Goal: Task Accomplishment & Management: Use online tool/utility

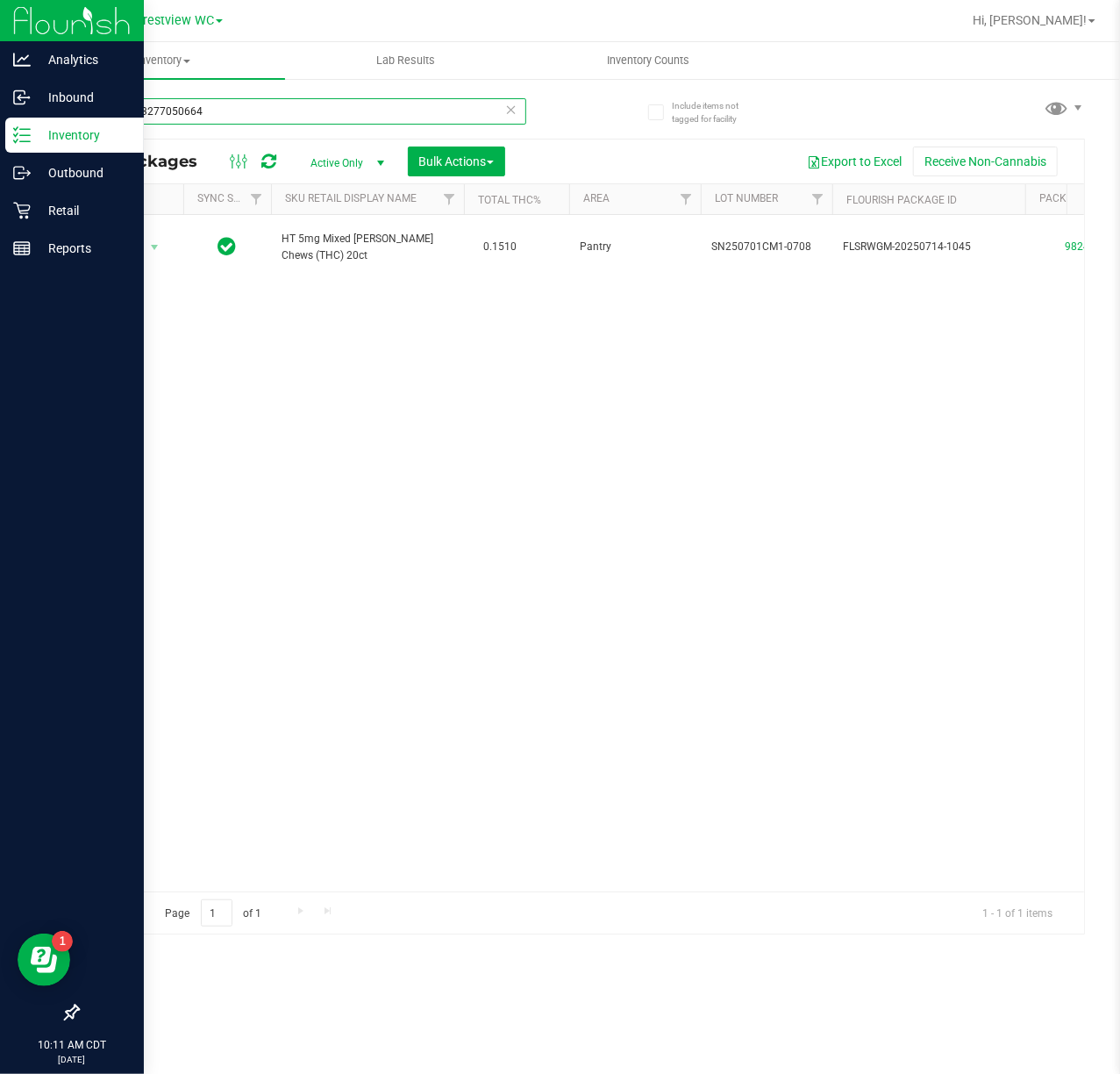
drag, startPoint x: 235, startPoint y: 113, endPoint x: 4, endPoint y: 125, distance: 231.3
click at [4, 125] on div "Analytics Inbound Inventory Outbound Retail Reports 10:11 AM CDT [DATE] 08/28 C…" at bounding box center [560, 537] width 1120 height 1074
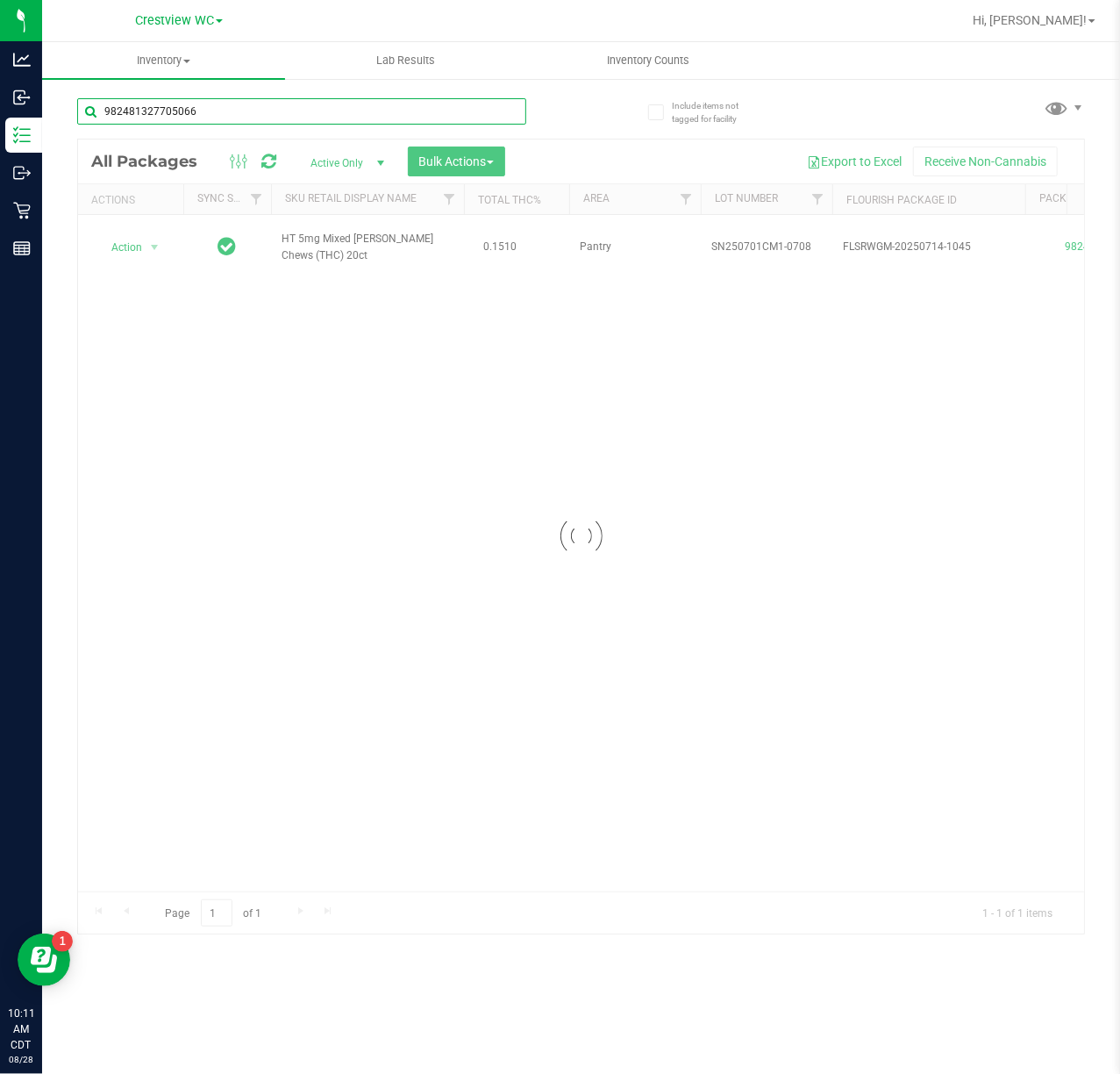
type input "9824813277050664"
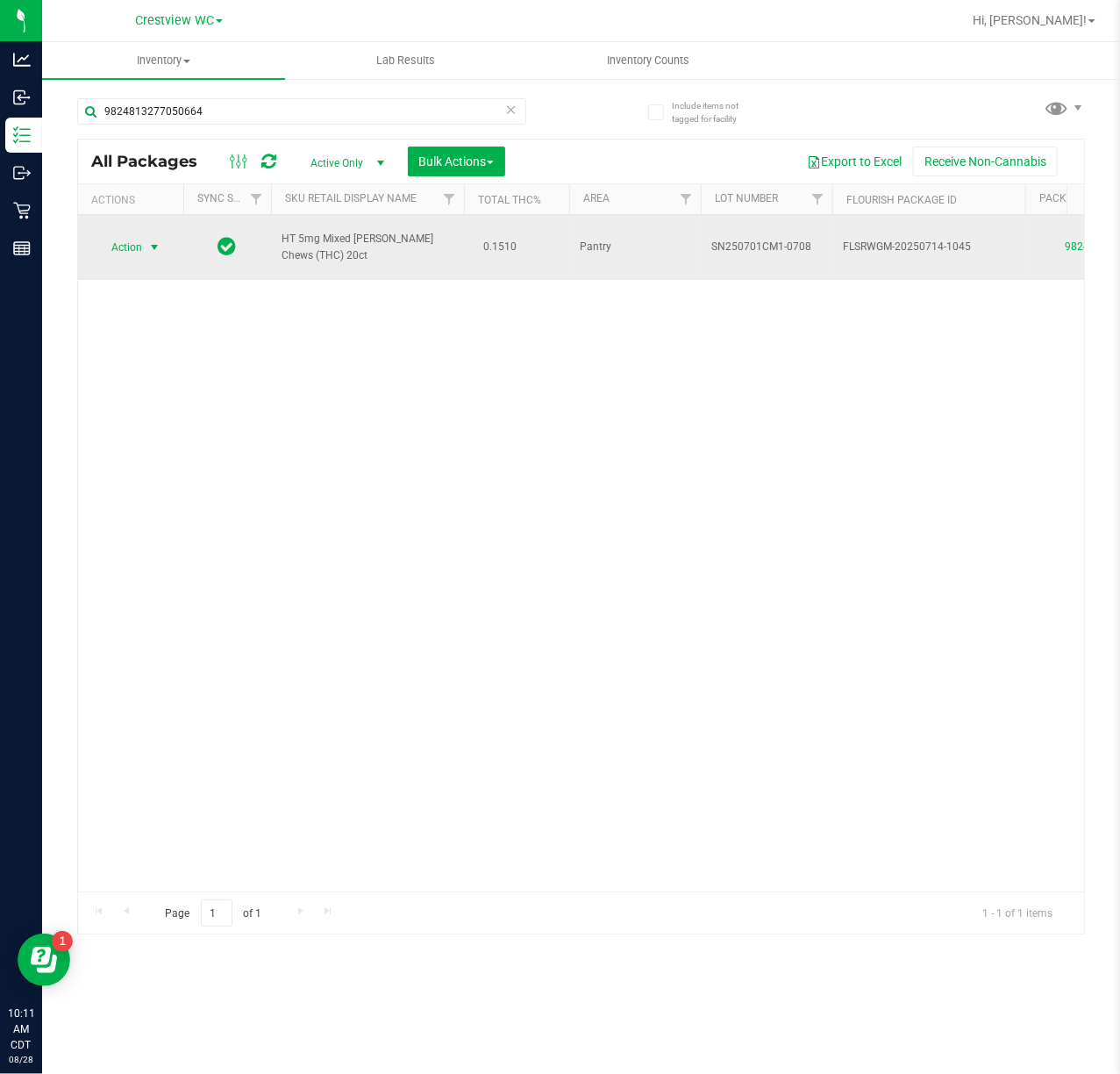
click at [149, 241] on span "select" at bounding box center [154, 247] width 14 height 14
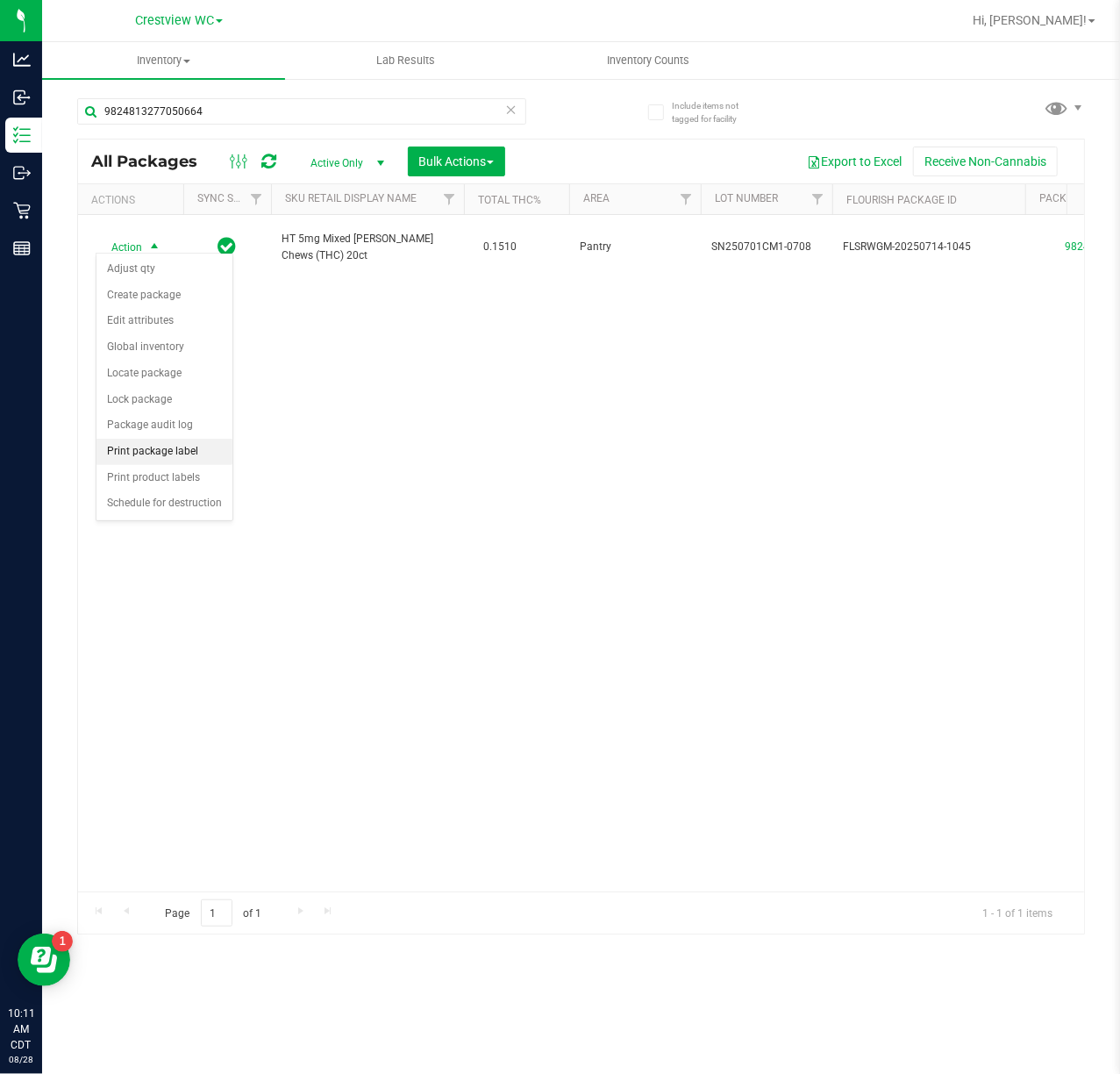
click at [210, 449] on li "Print package label" at bounding box center [164, 452] width 136 height 27
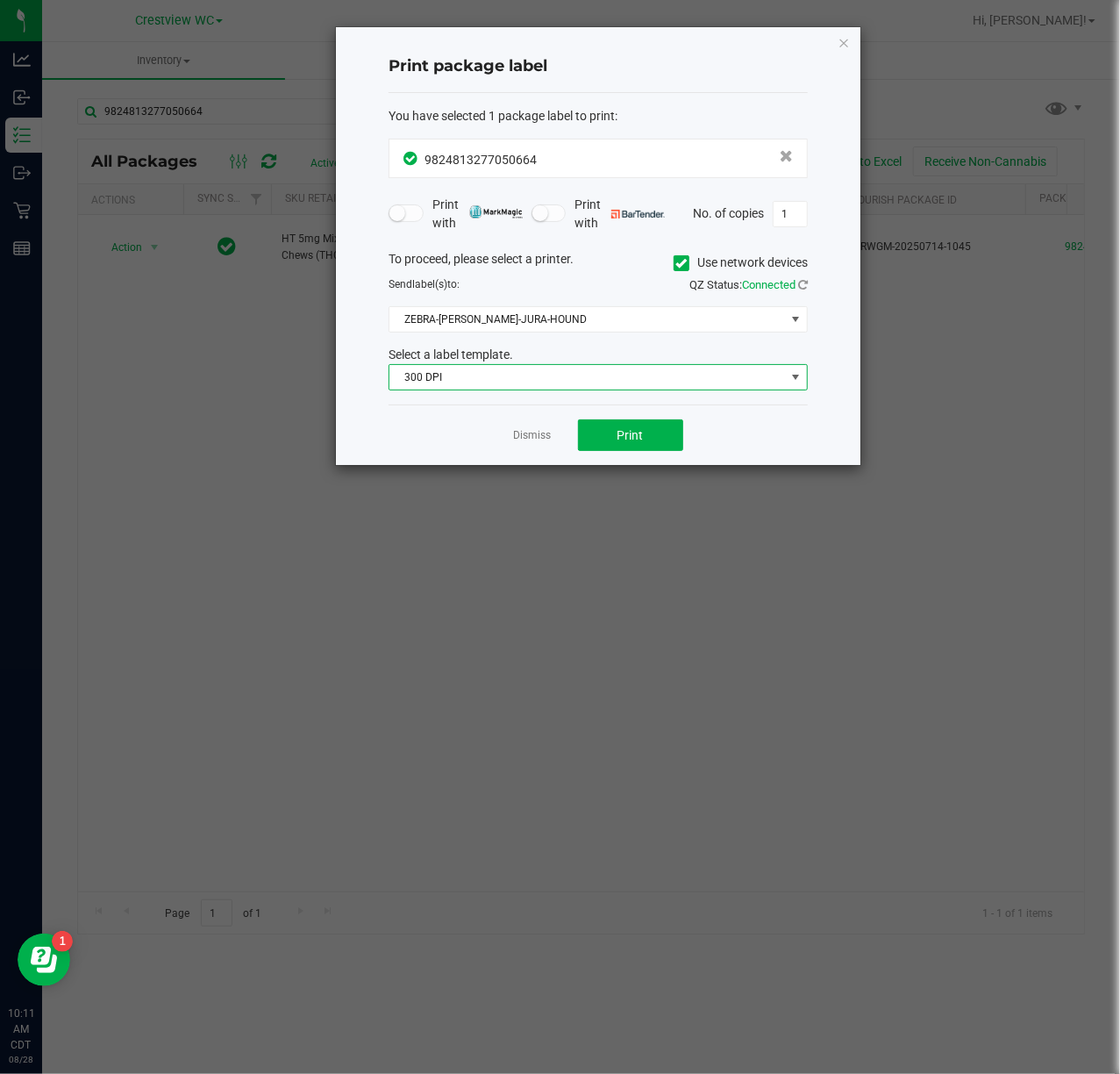
click at [603, 365] on span "300 DPI" at bounding box center [587, 378] width 396 height 25
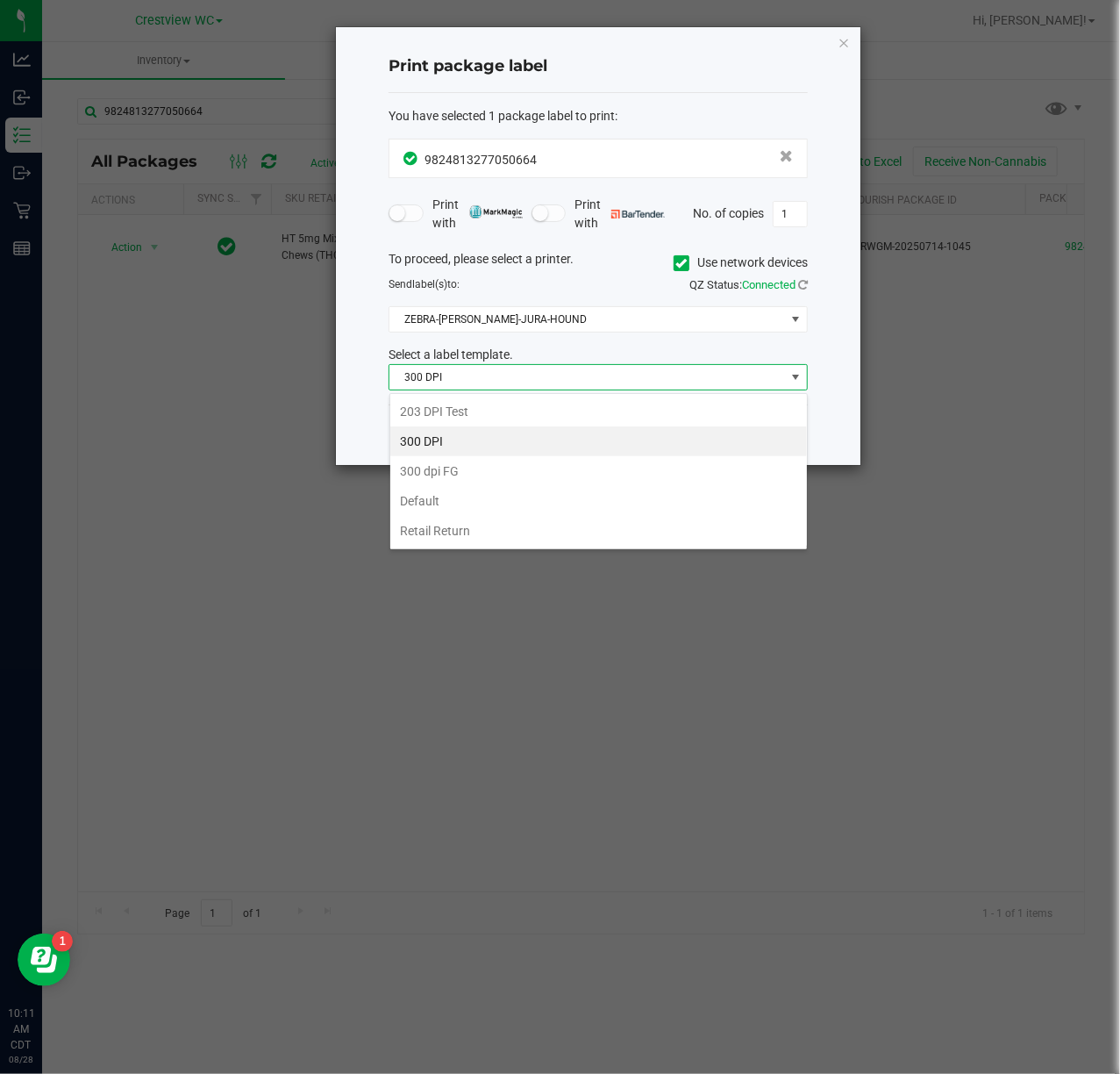
scroll to position [27, 419]
click at [557, 401] on li "203 DPI Test" at bounding box center [599, 411] width 417 height 29
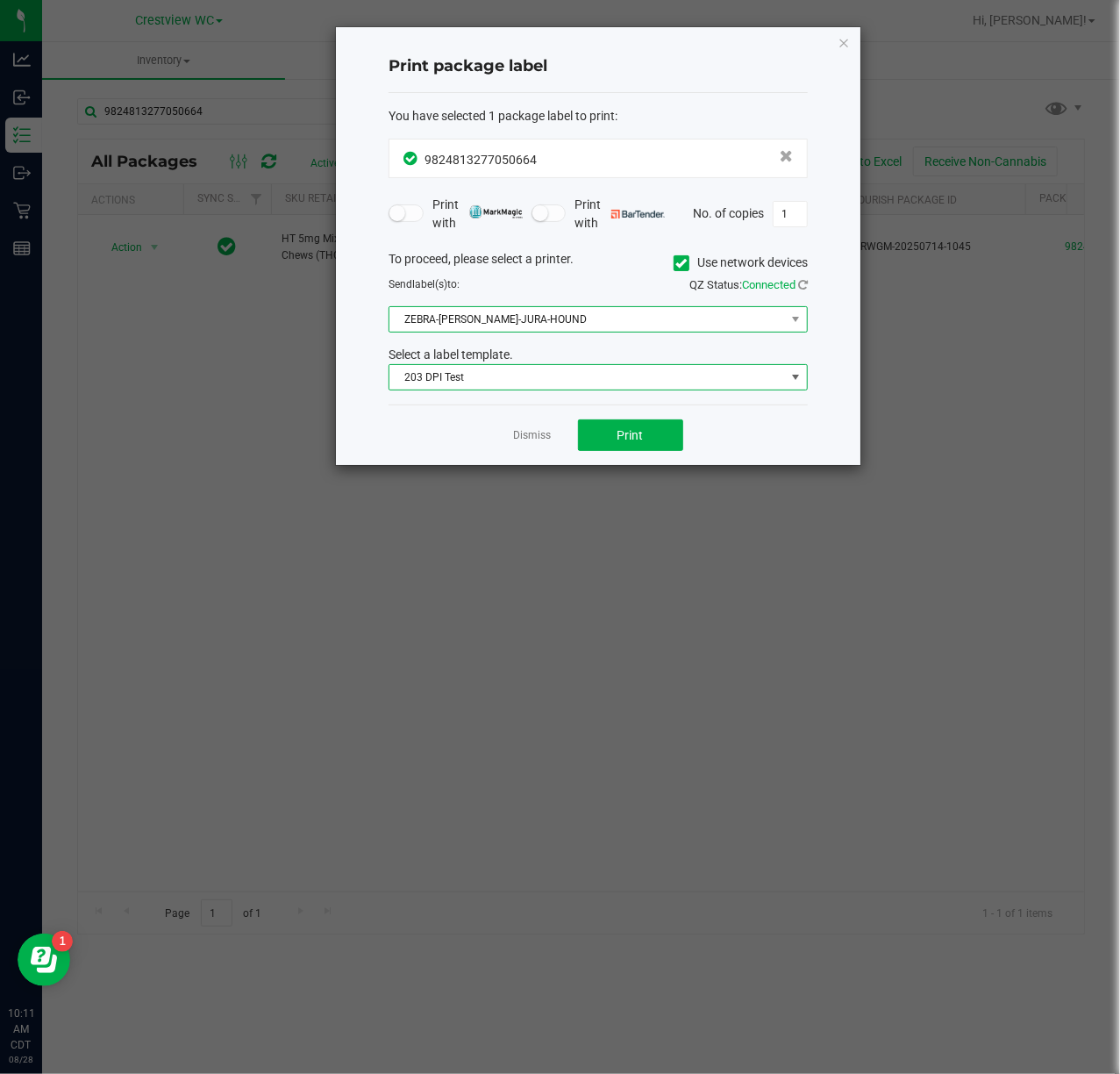
click at [535, 316] on span "ZEBRA-[PERSON_NAME]-JURA-HOUND" at bounding box center [587, 320] width 396 height 25
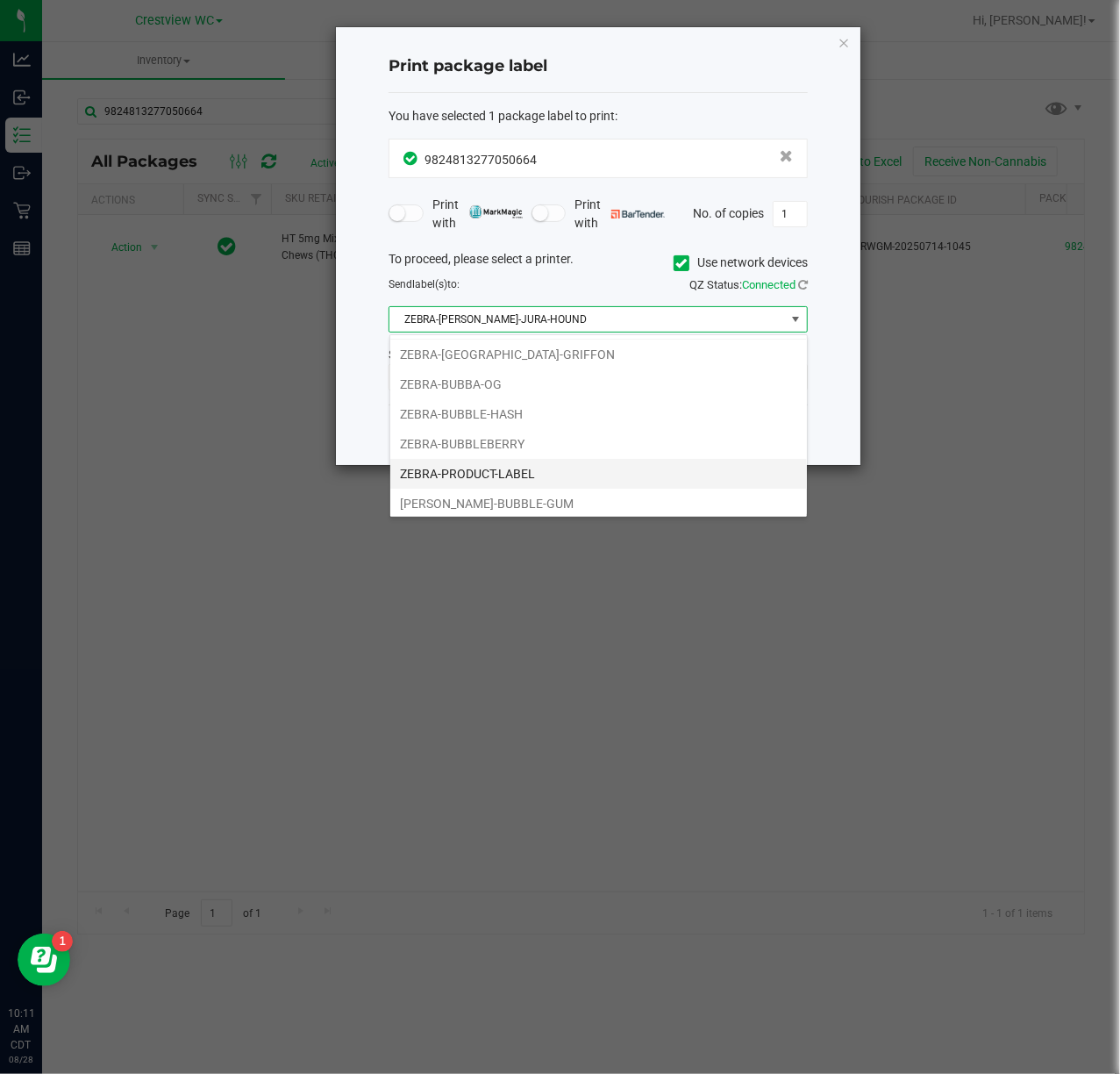
scroll to position [37, 0]
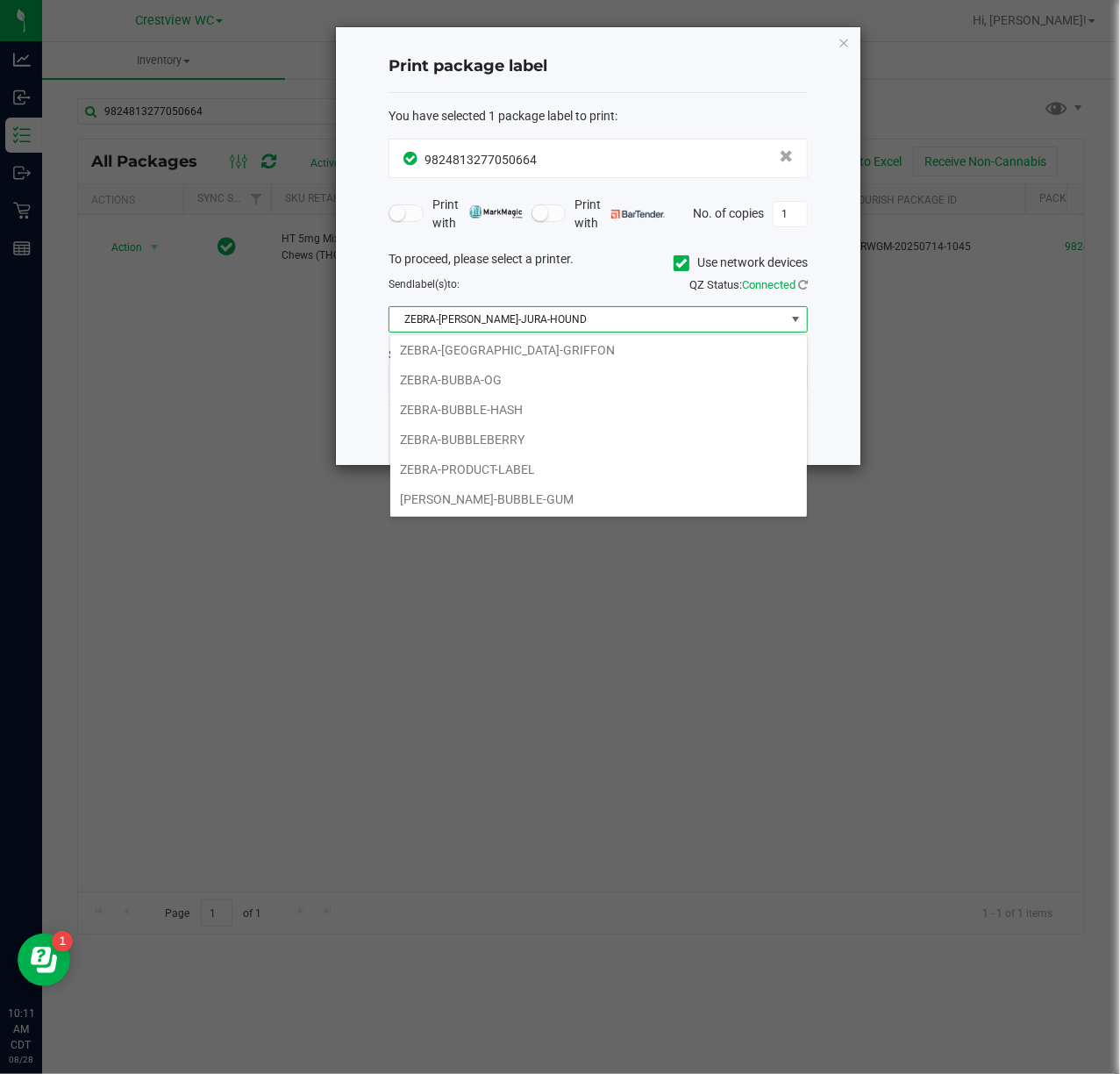
click at [492, 502] on li "[PERSON_NAME]-BUBBLE-GUM" at bounding box center [599, 498] width 417 height 29
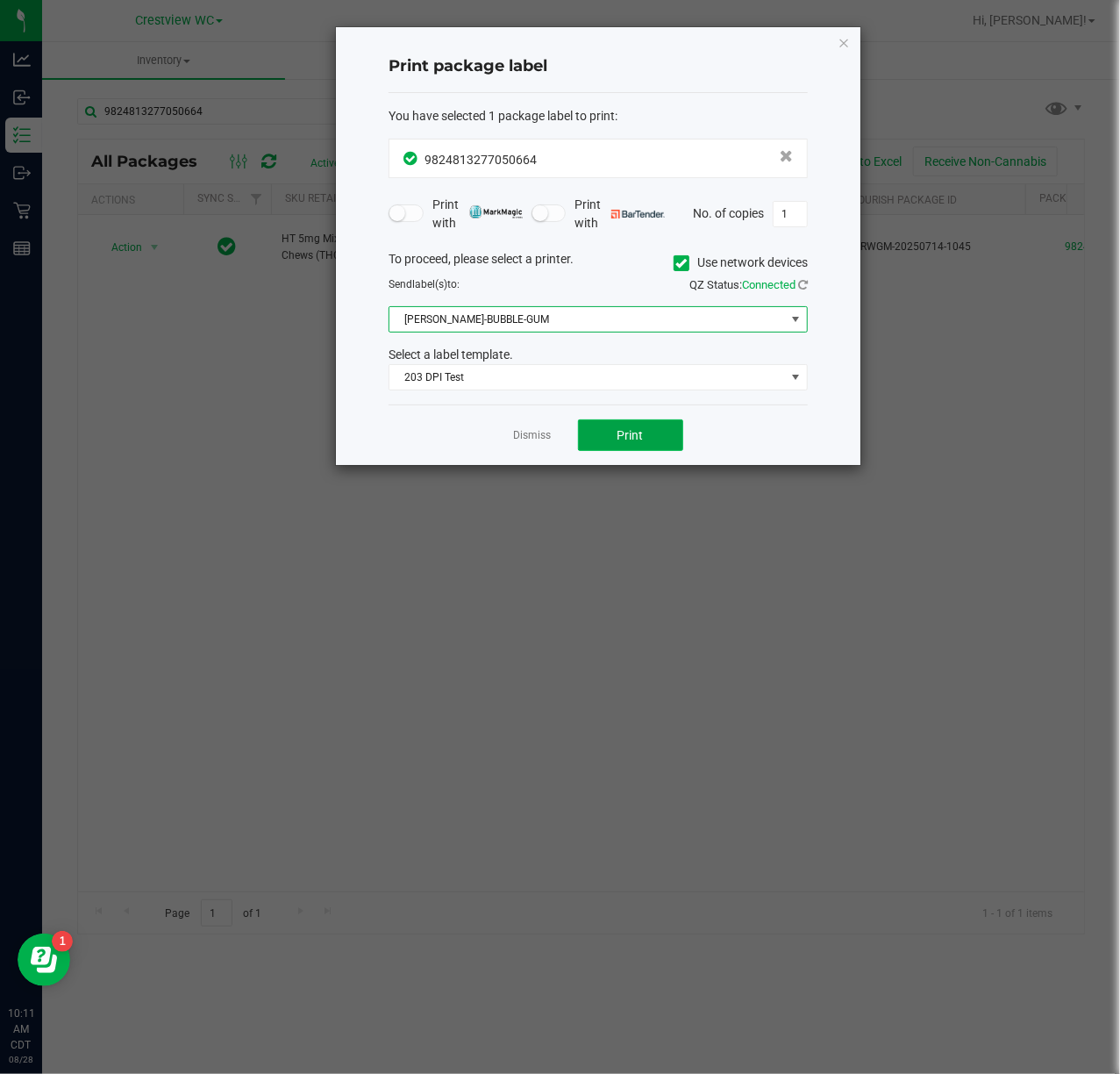
click at [621, 430] on span "Print" at bounding box center [631, 435] width 27 height 14
